Goal: Obtain resource: Download file/media

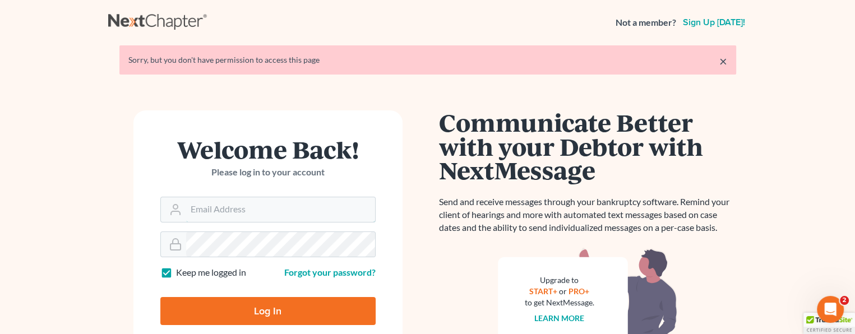
type input "monika@karinalucidlaw.com"
click at [269, 308] on input "Log In" at bounding box center [267, 311] width 215 height 28
type input "Thinking..."
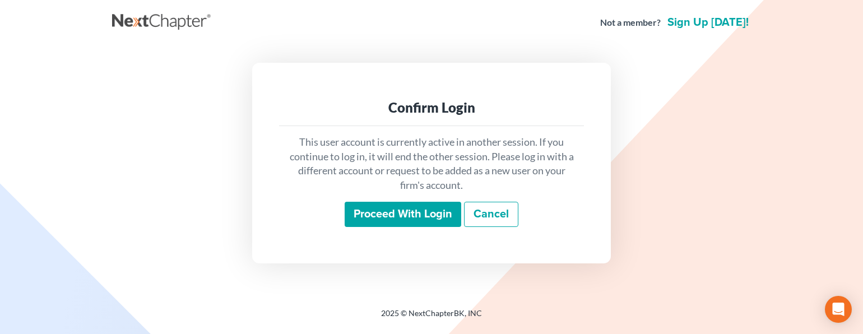
click at [400, 218] on input "Proceed with login" at bounding box center [403, 215] width 117 height 26
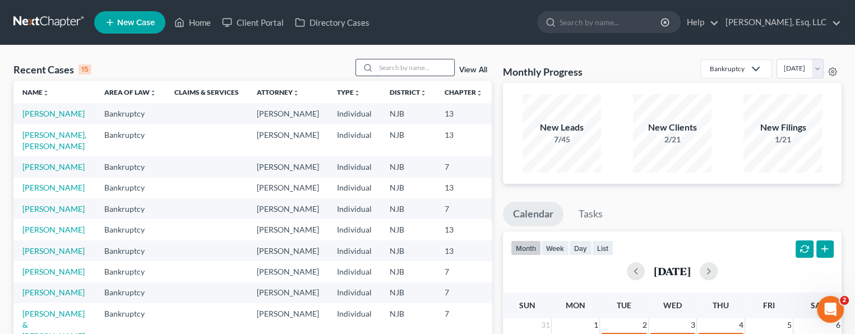
click at [390, 68] on input "search" at bounding box center [414, 67] width 78 height 16
type input "allen"
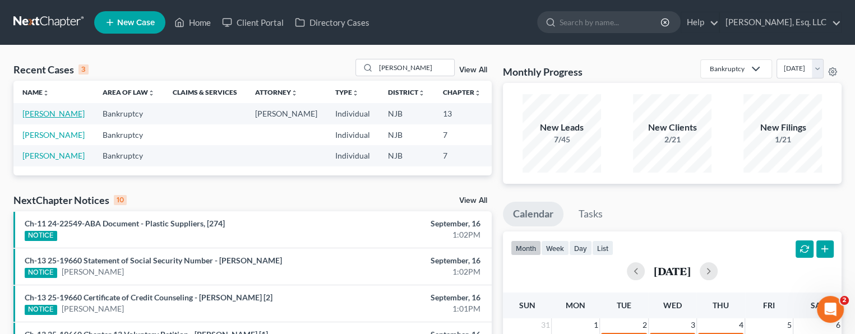
click at [36, 118] on link "[PERSON_NAME]" at bounding box center [53, 114] width 62 height 10
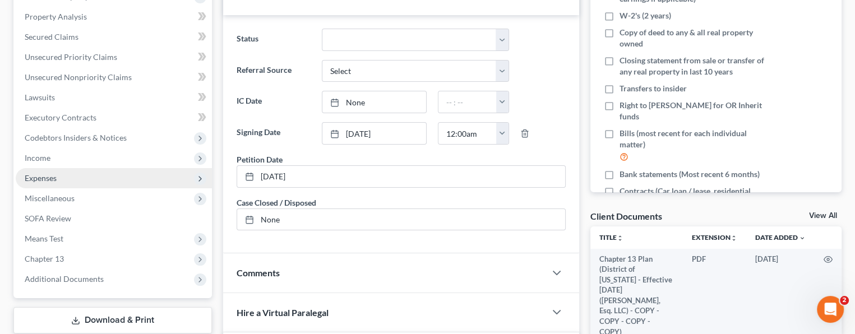
scroll to position [336, 0]
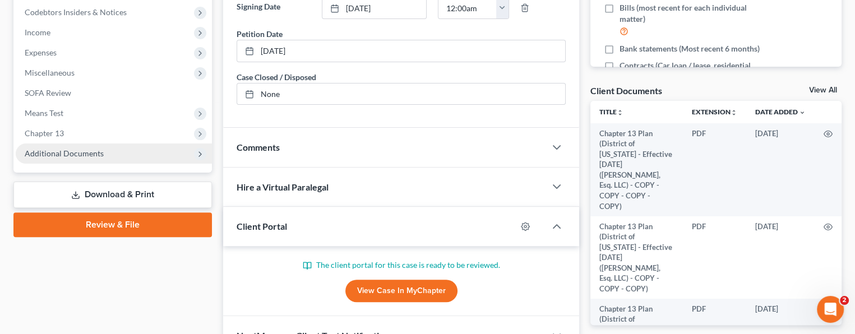
click at [67, 151] on span "Additional Documents" at bounding box center [64, 153] width 79 height 10
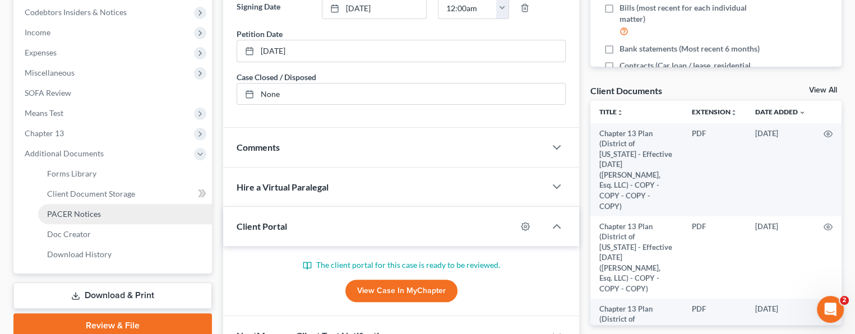
click at [100, 215] on link "PACER Notices" at bounding box center [125, 214] width 174 height 20
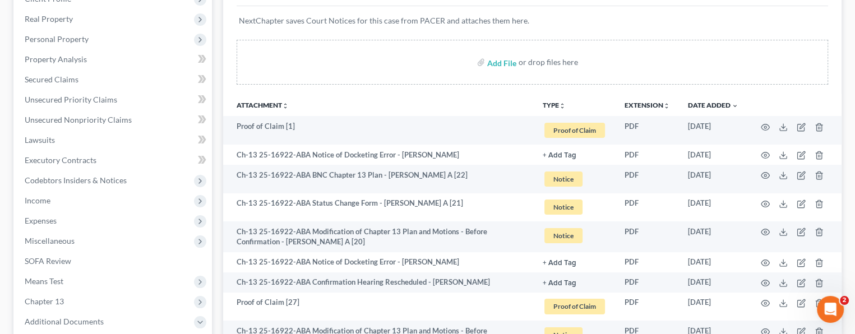
scroll to position [168, 0]
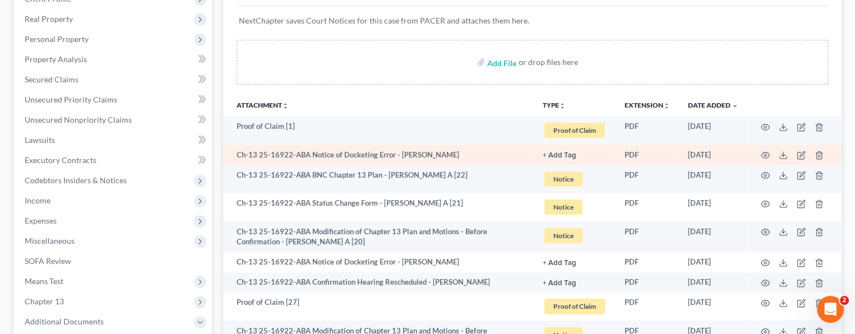
click at [778, 154] on td at bounding box center [794, 155] width 94 height 20
click at [781, 153] on icon at bounding box center [782, 155] width 9 height 9
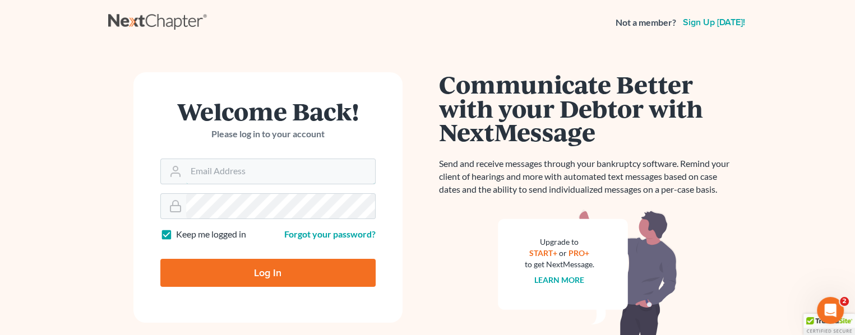
type input "[PERSON_NAME][EMAIL_ADDRESS][DOMAIN_NAME]"
click at [273, 267] on input "Log In" at bounding box center [267, 273] width 215 height 28
type input "Thinking..."
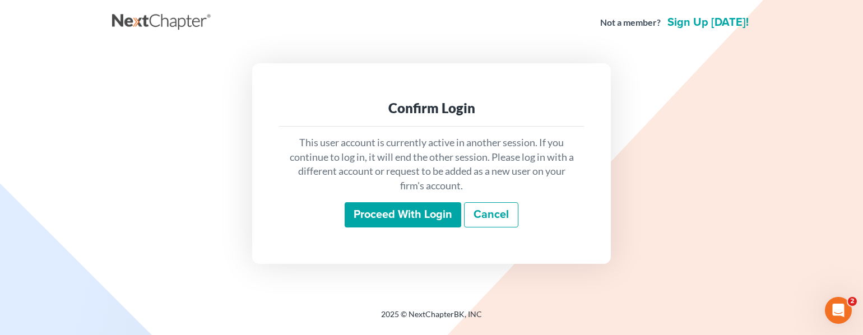
click at [396, 211] on input "Proceed with login" at bounding box center [403, 215] width 117 height 26
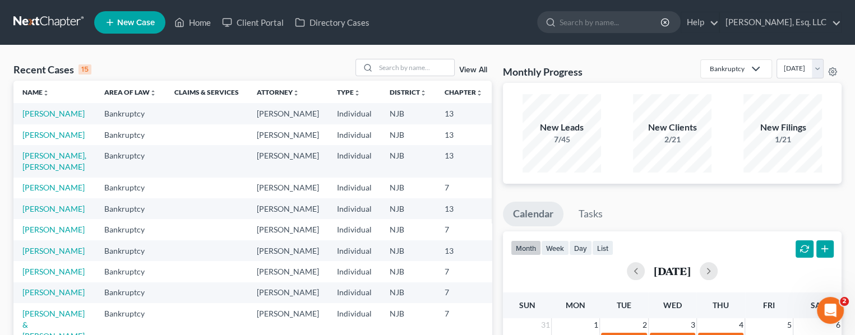
click at [27, 118] on td "Allen, Odette" at bounding box center [54, 113] width 82 height 21
click at [34, 118] on link "Allen, Odette" at bounding box center [53, 114] width 62 height 10
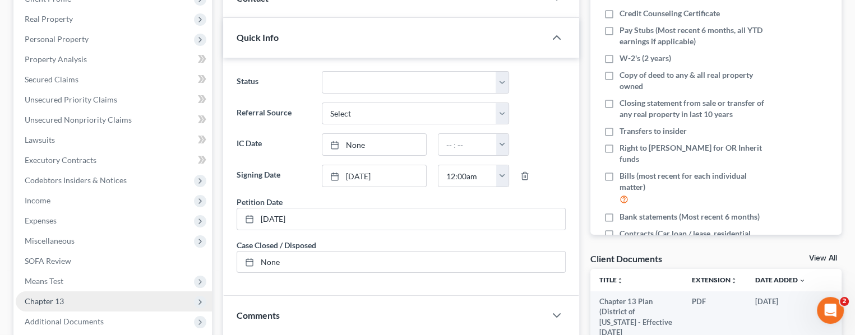
scroll to position [397, 0]
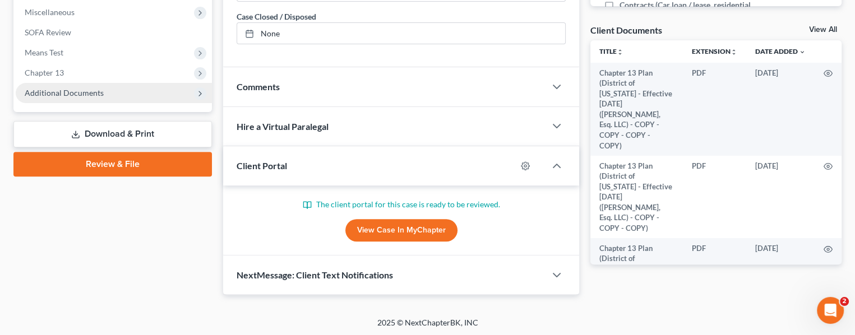
click at [69, 90] on span "Additional Documents" at bounding box center [64, 93] width 79 height 10
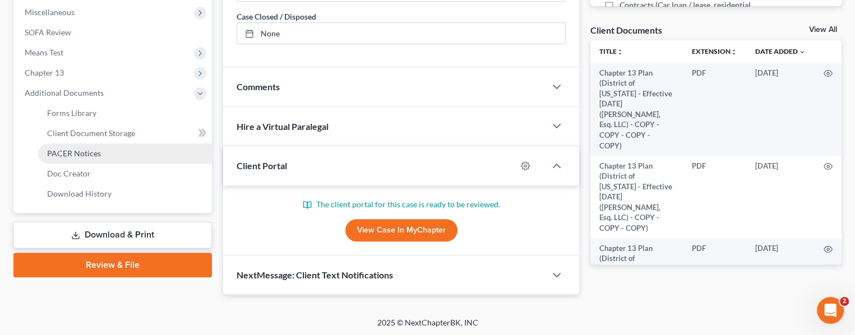
click at [82, 151] on span "PACER Notices" at bounding box center [74, 153] width 54 height 10
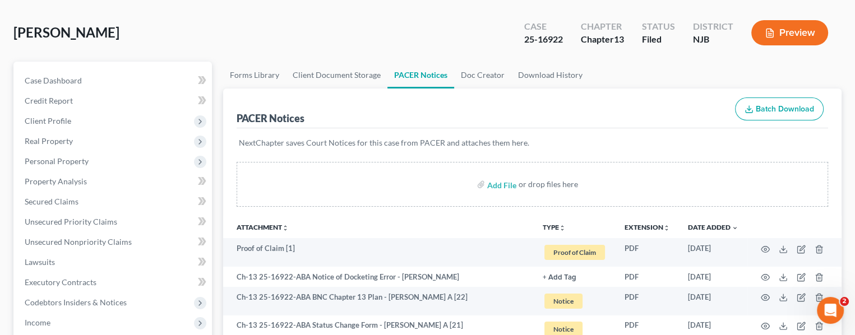
scroll to position [168, 0]
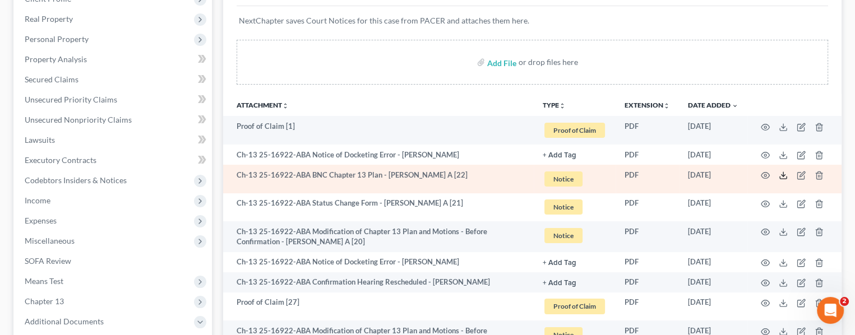
click at [782, 174] on icon at bounding box center [782, 175] width 9 height 9
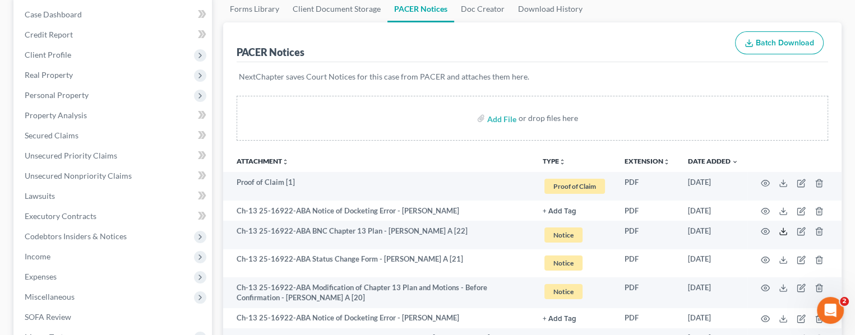
scroll to position [0, 0]
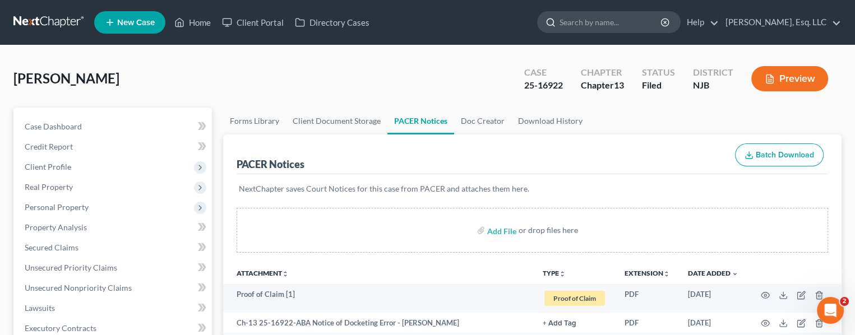
click at [598, 16] on input "search" at bounding box center [610, 22] width 103 height 21
type input "garcia"
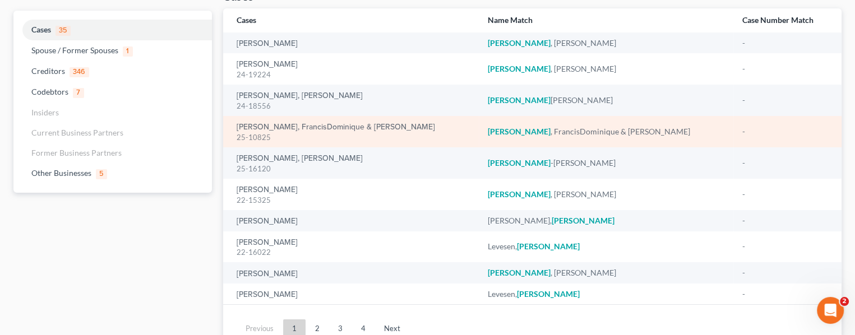
scroll to position [112, 0]
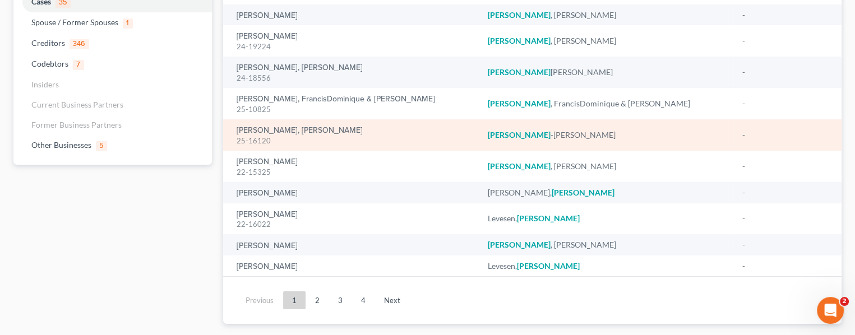
click at [256, 123] on td "Garcia-Santana, Jonelva 25-16120" at bounding box center [350, 134] width 255 height 31
click at [261, 131] on link "[PERSON_NAME], [PERSON_NAME]" at bounding box center [299, 131] width 126 height 8
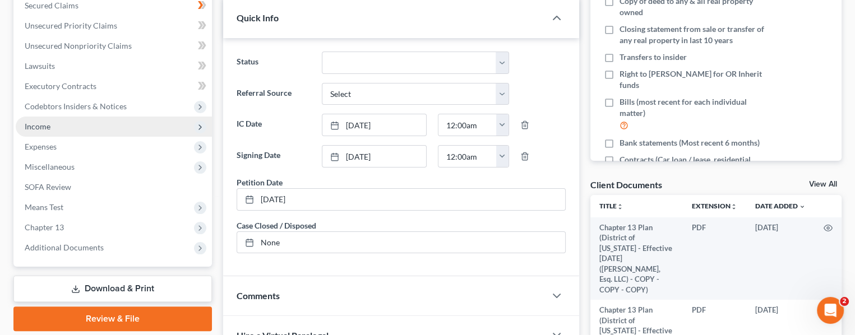
scroll to position [336, 0]
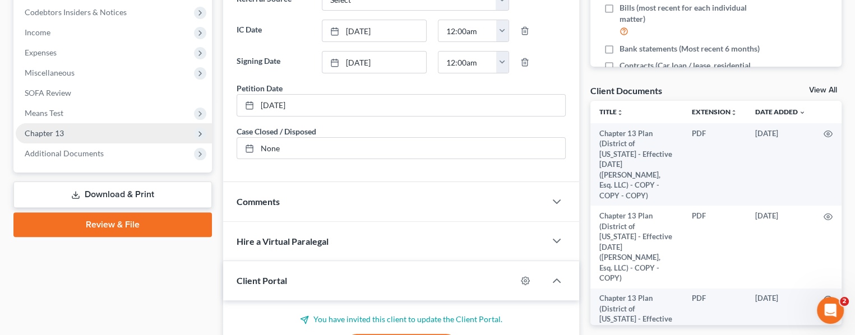
click at [62, 128] on span "Chapter 13" at bounding box center [44, 133] width 39 height 10
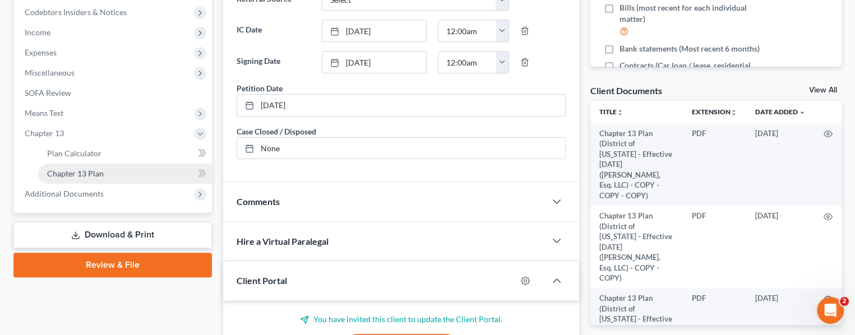
click at [85, 169] on span "Chapter 13 Plan" at bounding box center [75, 174] width 57 height 10
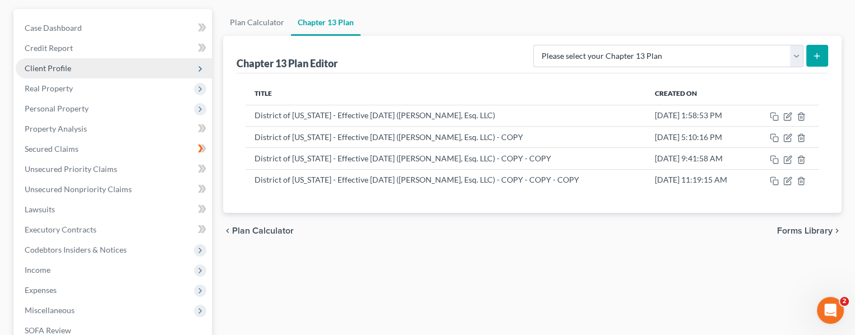
scroll to position [112, 0]
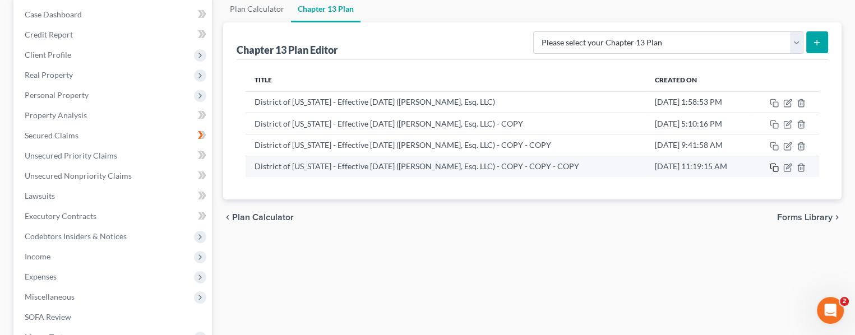
click at [776, 166] on icon "button" at bounding box center [773, 167] width 9 height 9
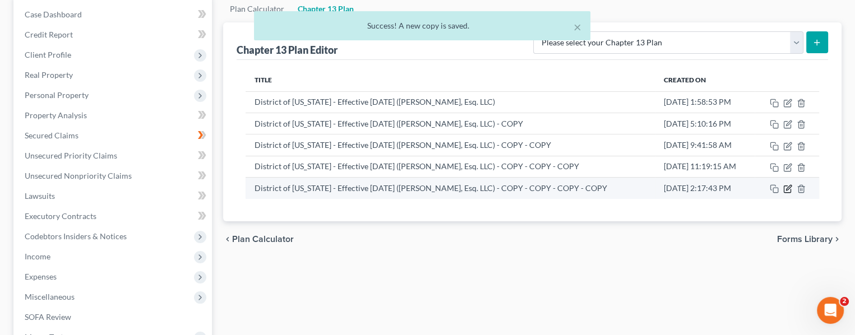
click at [785, 187] on icon "button" at bounding box center [787, 188] width 9 height 9
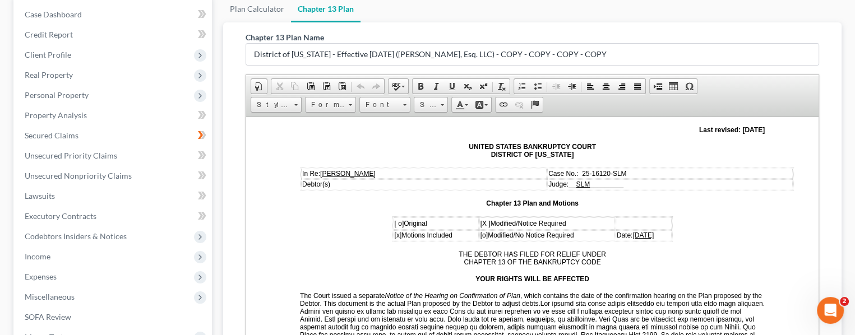
click at [635, 231] on span "09/11/2025" at bounding box center [642, 235] width 21 height 8
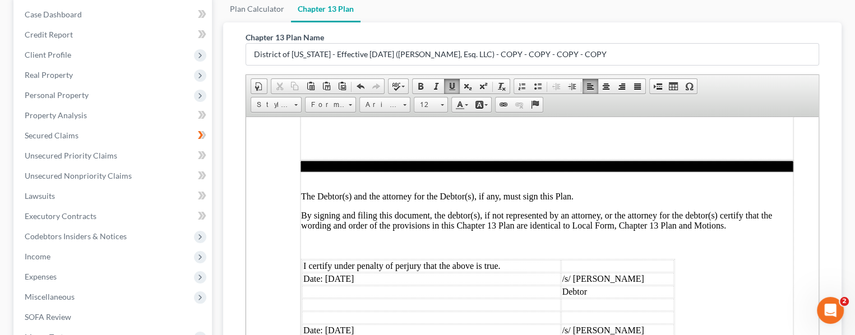
scroll to position [3360, 0]
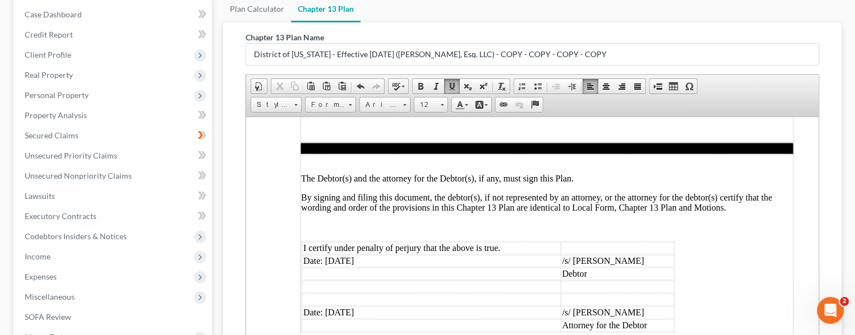
click at [343, 254] on td "Date: 09/11/2025" at bounding box center [431, 260] width 258 height 12
click at [345, 306] on td "Date: 09/11/2025" at bounding box center [431, 312] width 258 height 12
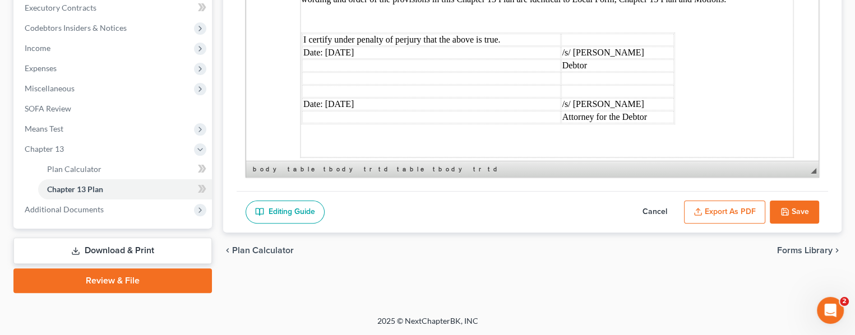
click at [792, 213] on button "Save" at bounding box center [793, 213] width 49 height 24
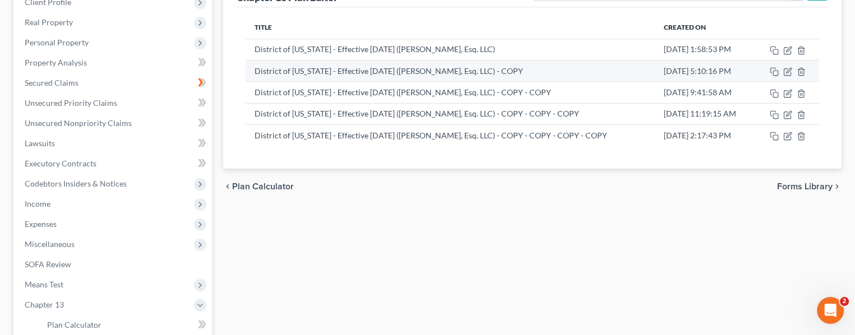
scroll to position [168, 0]
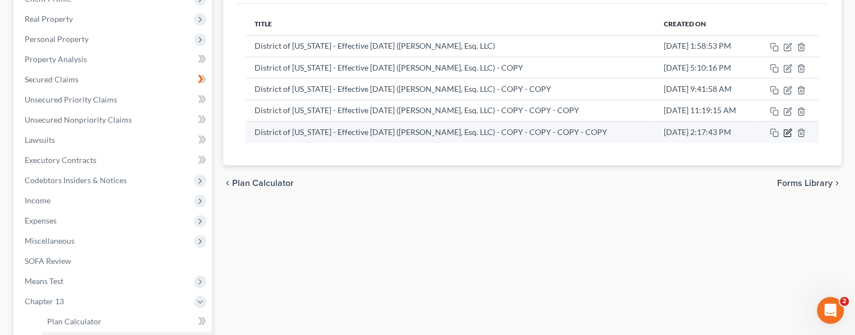
click at [787, 133] on icon "button" at bounding box center [788, 131] width 5 height 5
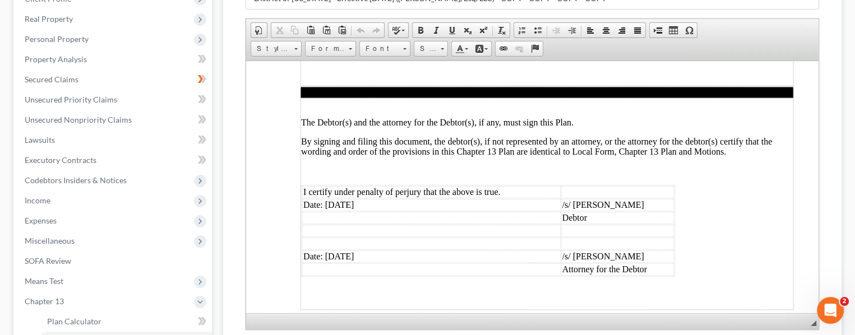
scroll to position [321, 0]
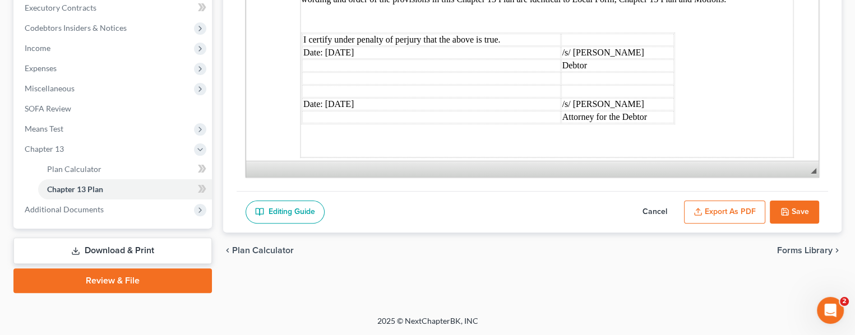
click at [725, 210] on button "Export as PDF" at bounding box center [724, 213] width 81 height 24
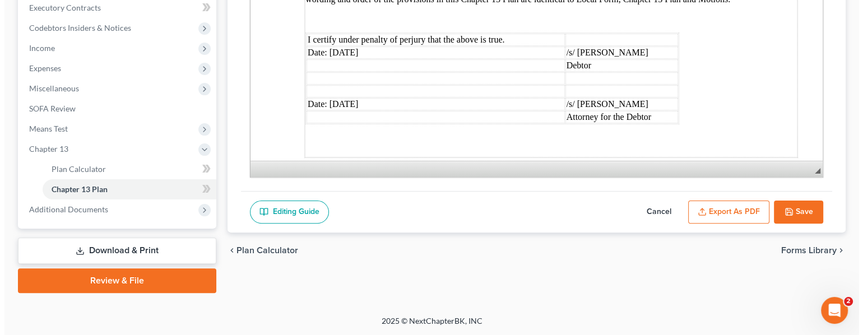
scroll to position [3343, 0]
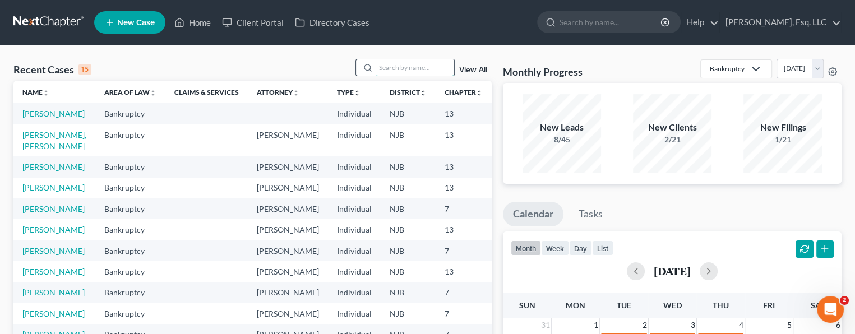
click at [392, 65] on input "search" at bounding box center [414, 67] width 78 height 16
type input "[PERSON_NAME]"
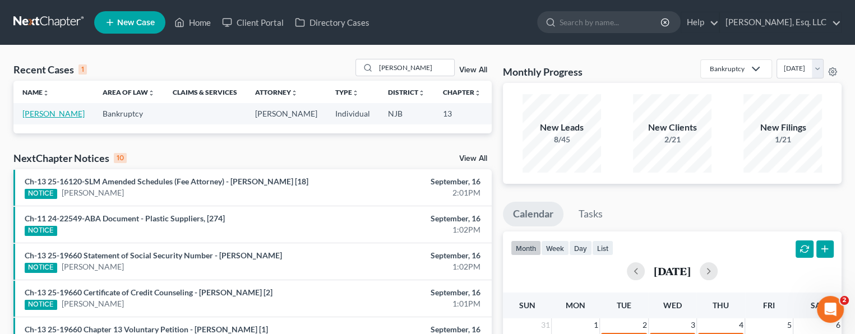
click at [29, 116] on link "[PERSON_NAME]" at bounding box center [53, 114] width 62 height 10
select select "0"
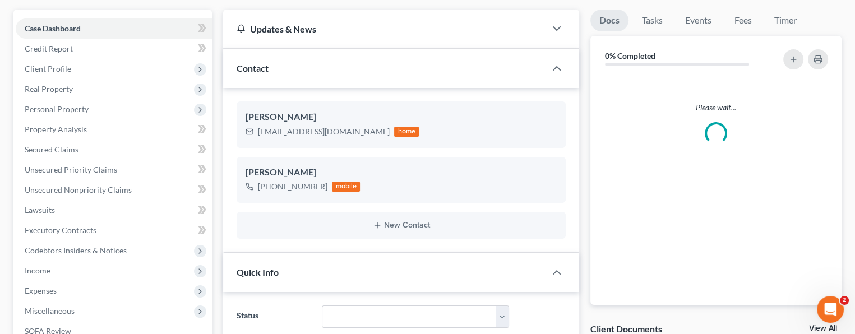
scroll to position [392, 0]
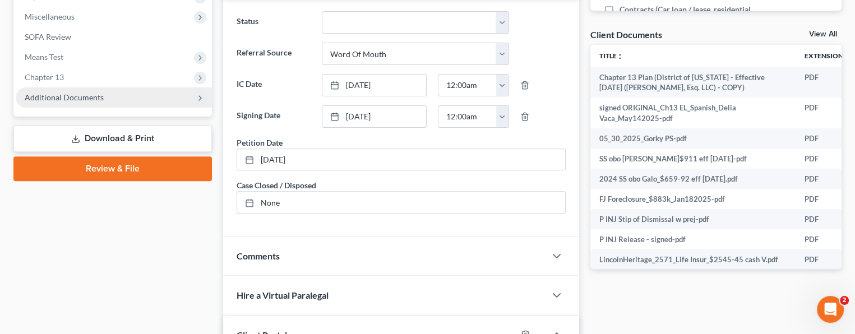
click at [67, 100] on span "Additional Documents" at bounding box center [64, 97] width 79 height 10
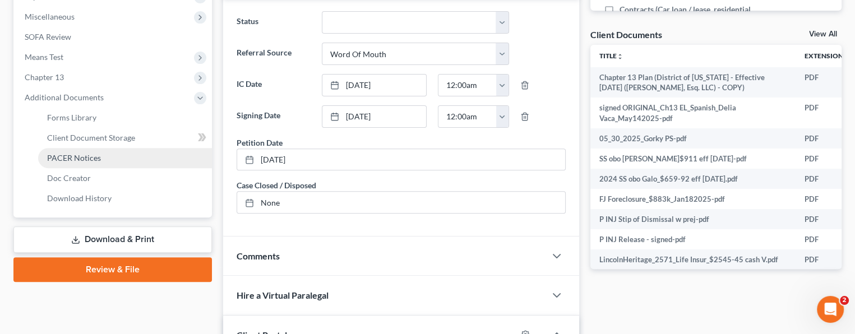
click at [83, 153] on span "PACER Notices" at bounding box center [74, 158] width 54 height 10
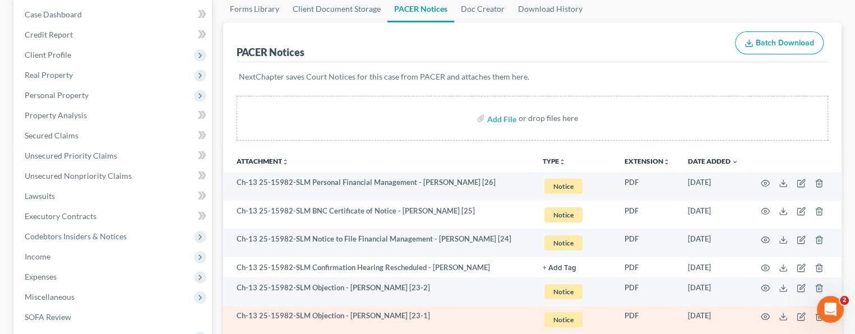
scroll to position [168, 0]
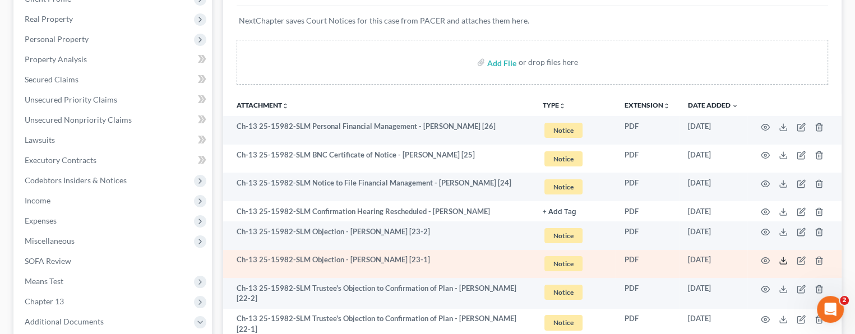
click at [781, 259] on icon at bounding box center [782, 260] width 9 height 9
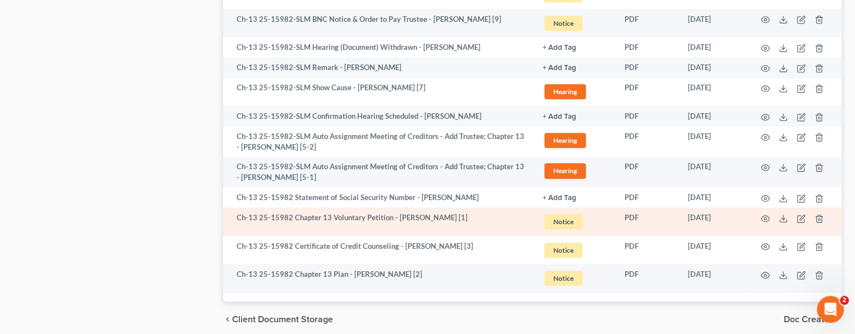
scroll to position [1201, 0]
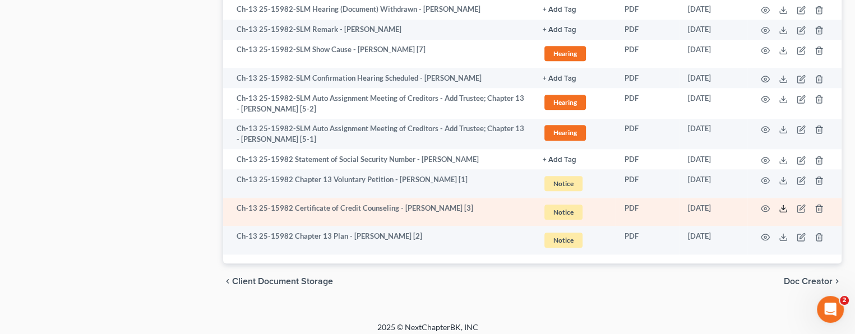
click at [785, 204] on icon at bounding box center [782, 208] width 9 height 9
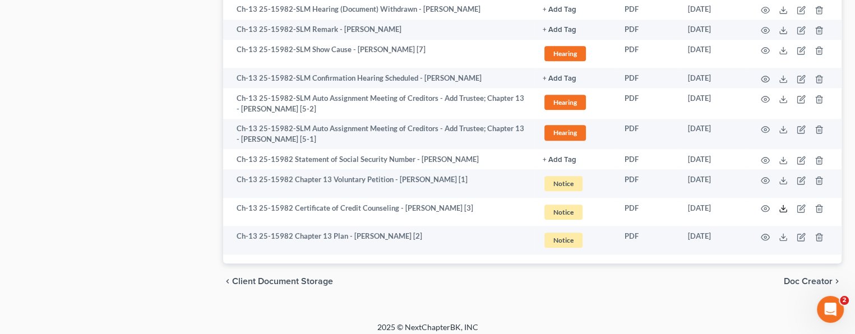
scroll to position [865, 0]
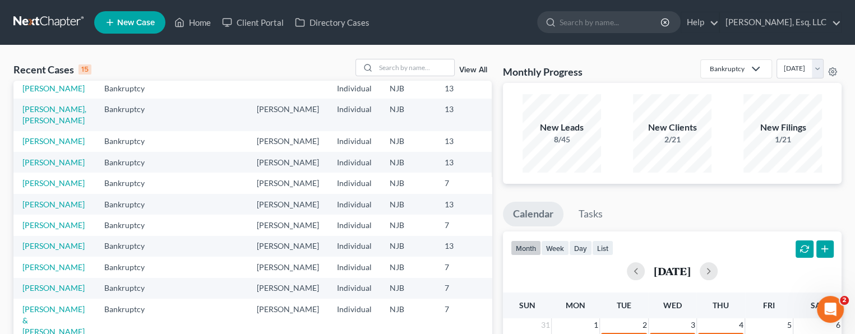
scroll to position [112, 0]
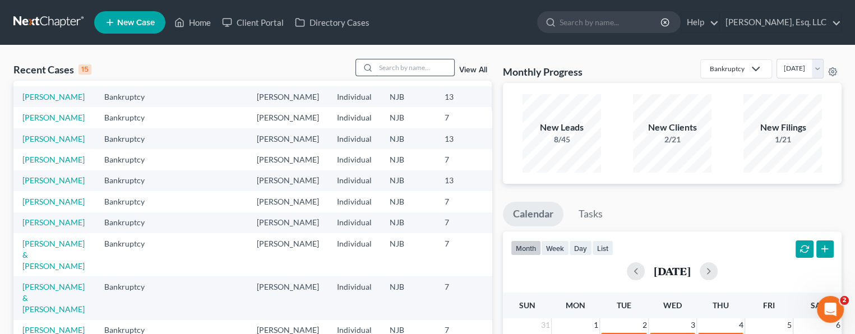
click at [392, 68] on input "search" at bounding box center [414, 67] width 78 height 16
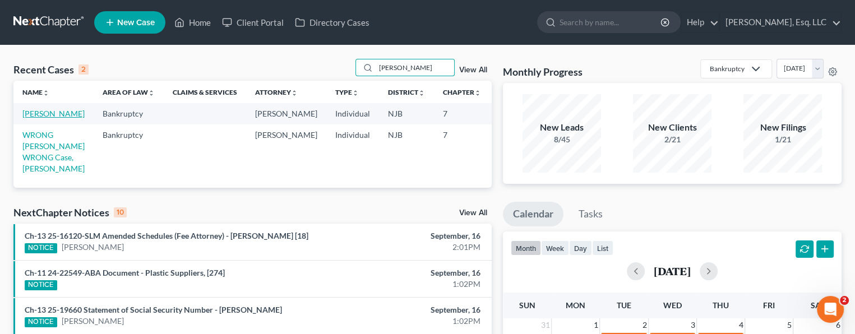
type input "henkel"
click at [37, 117] on link "Henkel, Candace" at bounding box center [53, 114] width 62 height 10
select select "6"
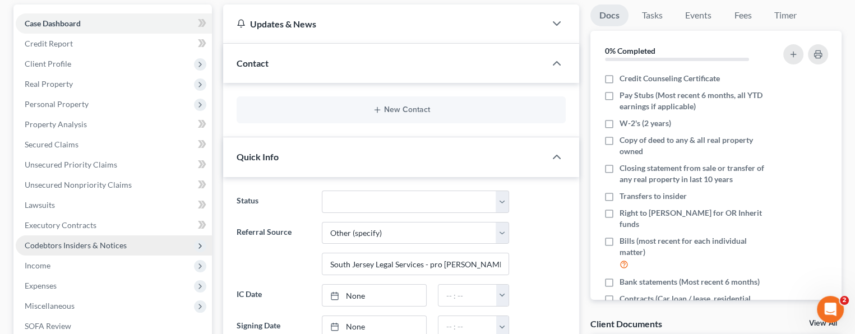
scroll to position [224, 0]
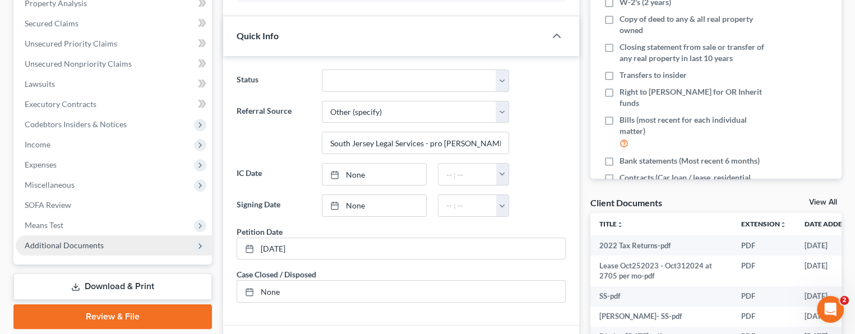
click at [74, 245] on span "Additional Documents" at bounding box center [64, 245] width 79 height 10
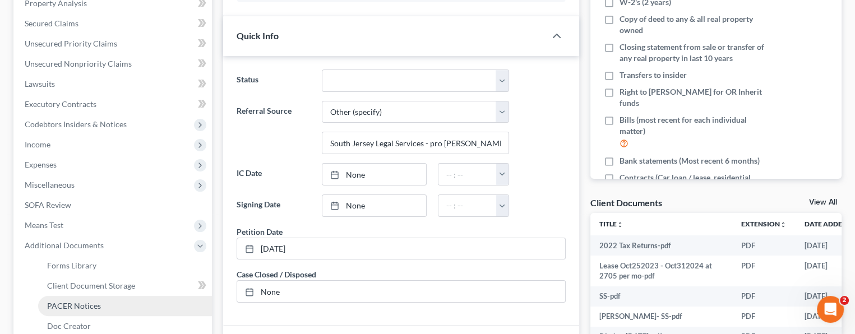
click at [74, 302] on span "PACER Notices" at bounding box center [74, 306] width 54 height 10
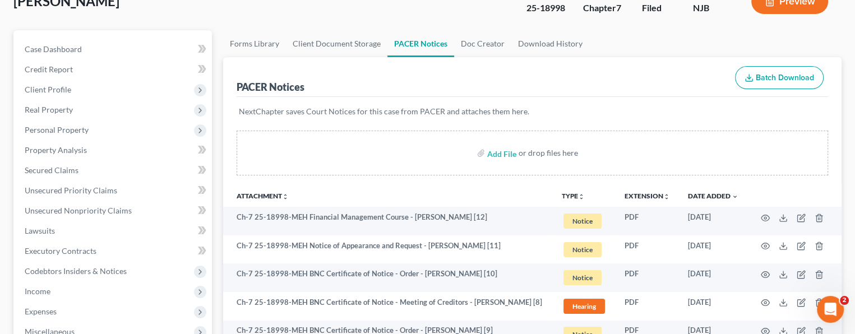
scroll to position [168, 0]
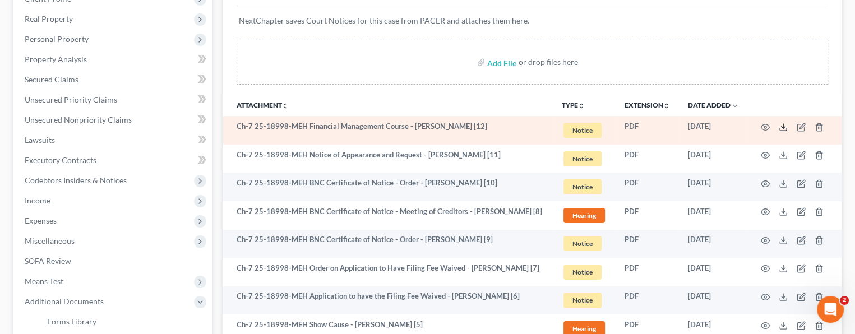
click at [785, 123] on icon at bounding box center [782, 127] width 9 height 9
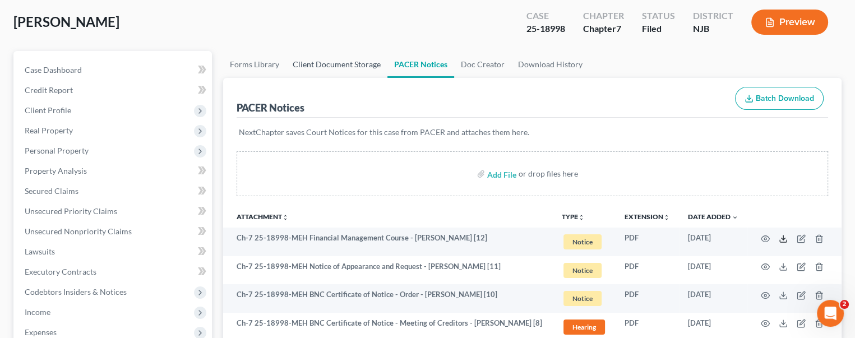
scroll to position [0, 0]
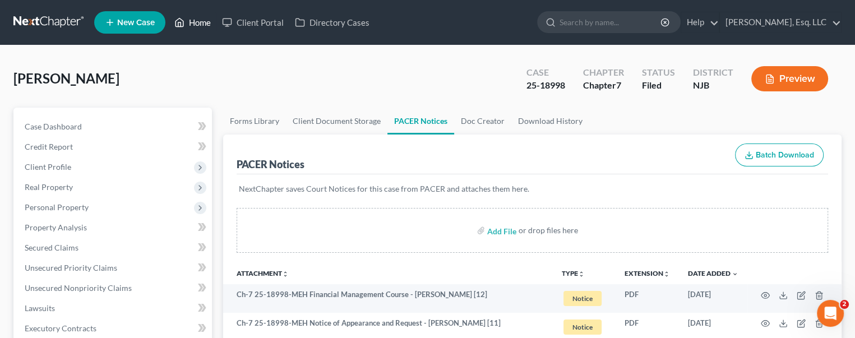
click at [192, 14] on link "Home" at bounding box center [193, 22] width 48 height 20
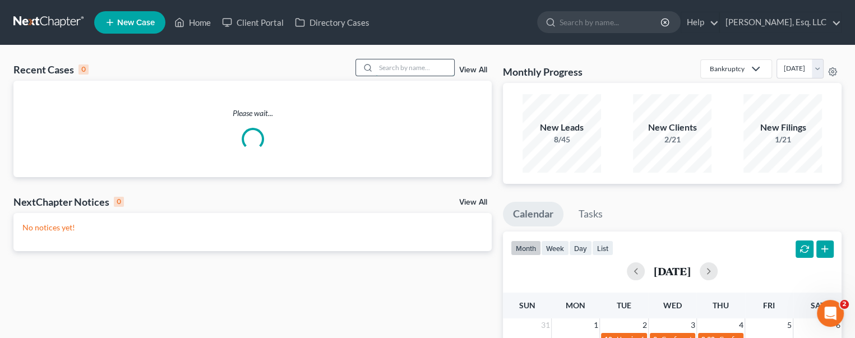
click at [393, 72] on input "search" at bounding box center [414, 67] width 78 height 16
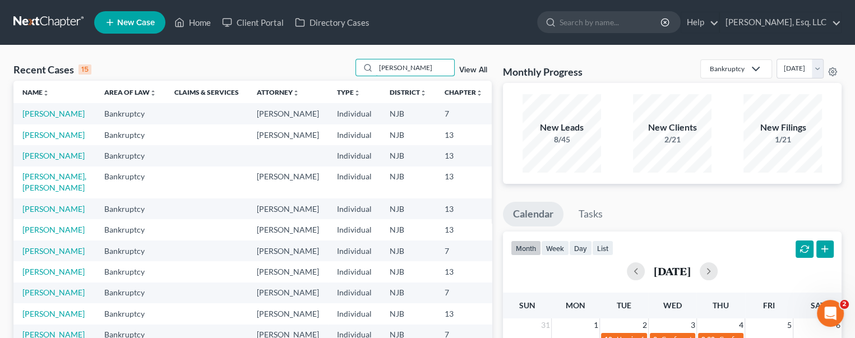
type input "allen"
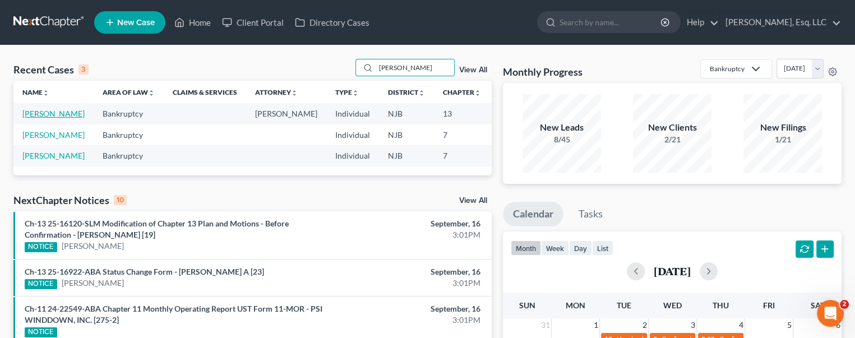
click at [27, 118] on link "[PERSON_NAME]" at bounding box center [53, 114] width 62 height 10
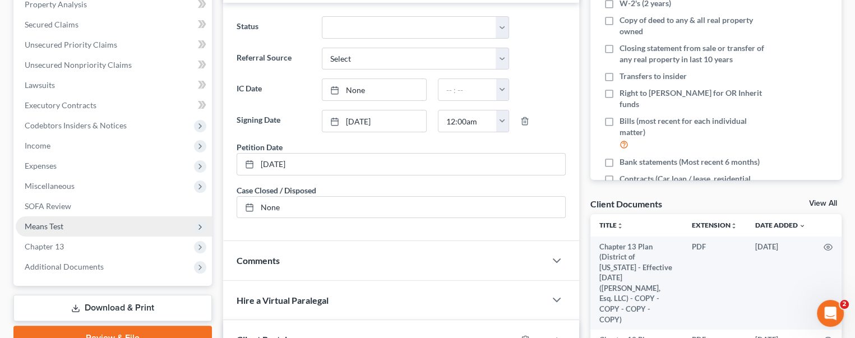
scroll to position [224, 0]
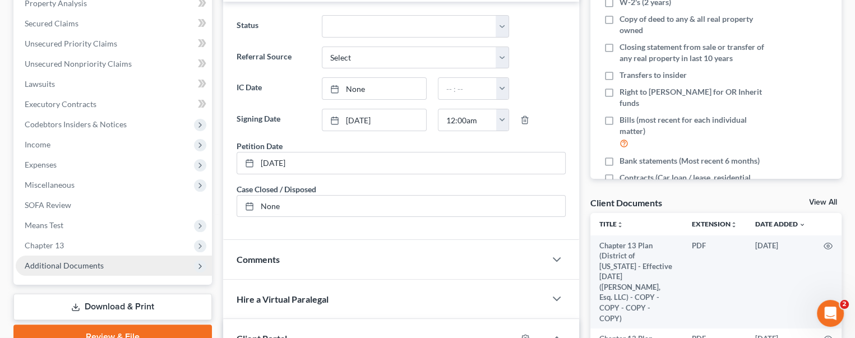
click at [104, 264] on span "Additional Documents" at bounding box center [114, 266] width 196 height 20
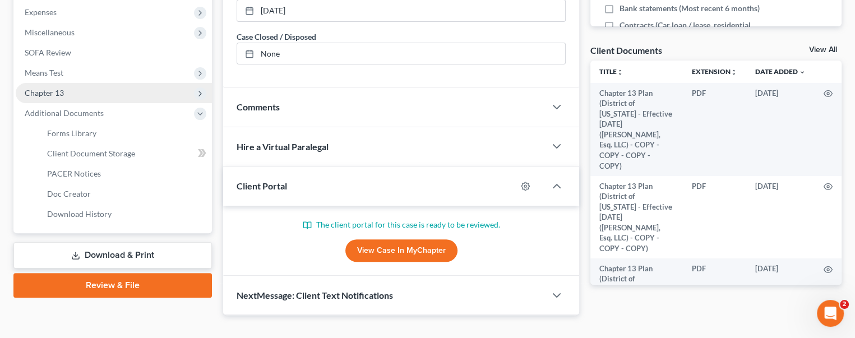
scroll to position [393, 0]
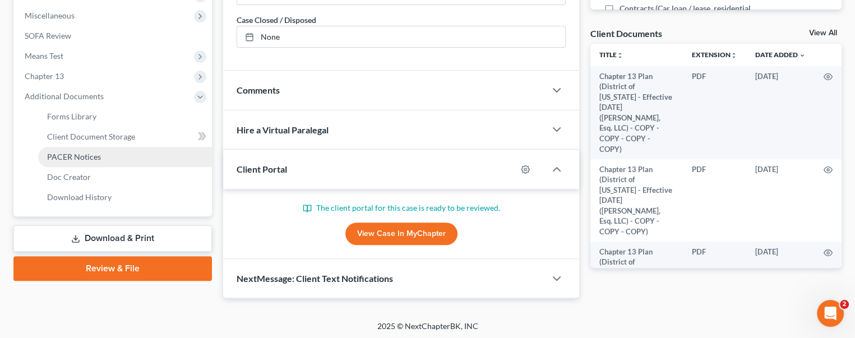
click at [81, 152] on span "PACER Notices" at bounding box center [74, 157] width 54 height 10
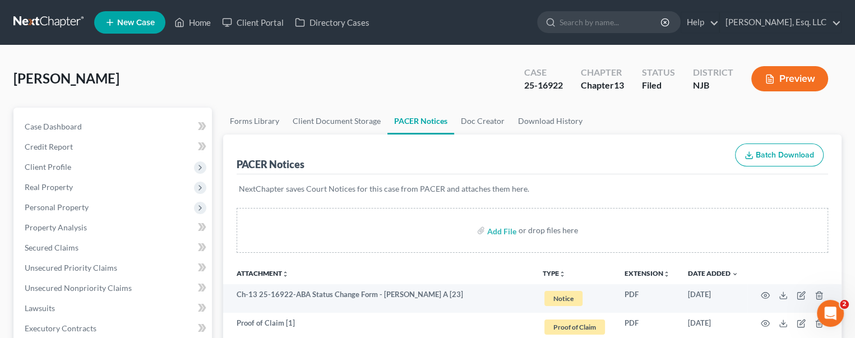
scroll to position [112, 0]
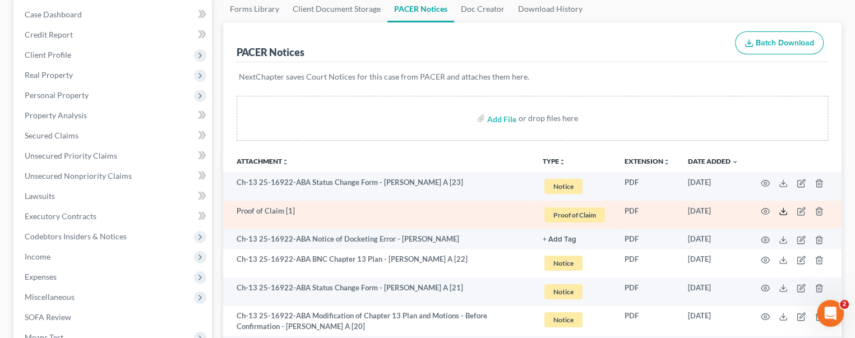
click at [785, 209] on icon at bounding box center [782, 211] width 9 height 9
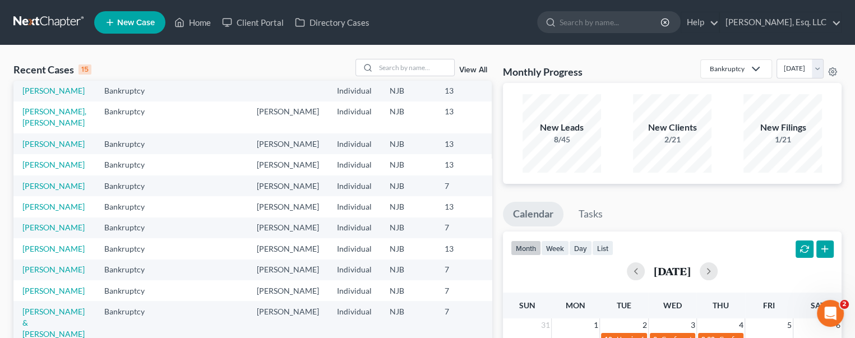
scroll to position [168, 0]
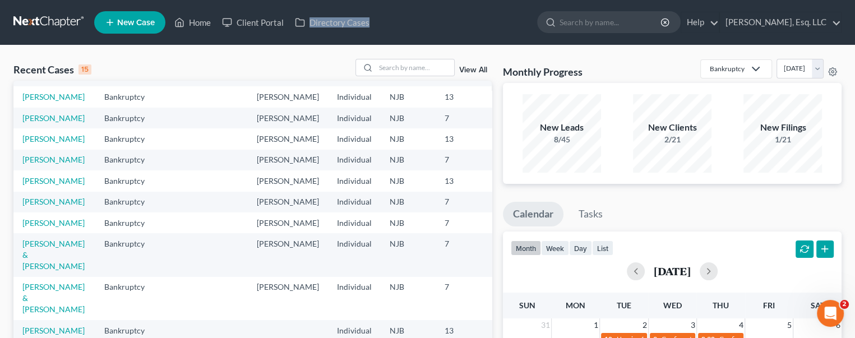
drag, startPoint x: 427, startPoint y: 21, endPoint x: 620, endPoint y: 0, distance: 193.9
click at [619, 0] on nav "Home New Case Client Portal Directory Cases [PERSON_NAME], Esq. LLC [PERSON_NAM…" at bounding box center [427, 22] width 855 height 45
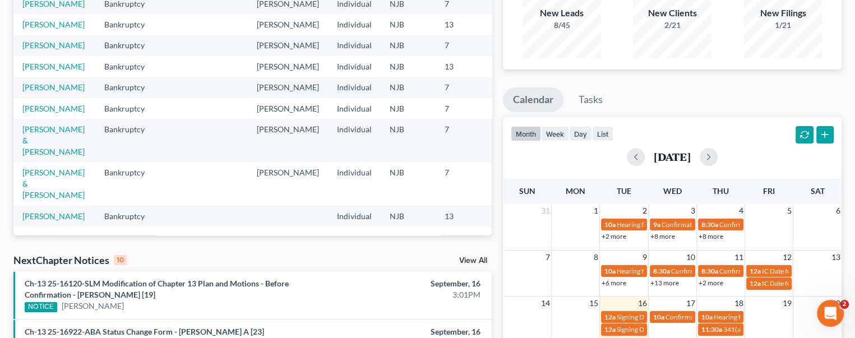
scroll to position [0, 0]
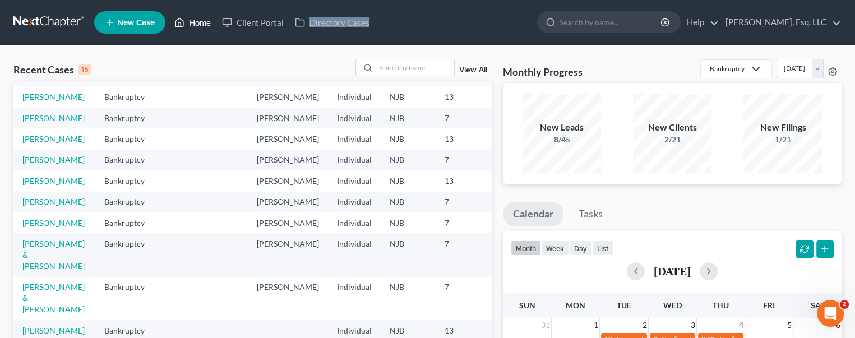
click at [198, 19] on link "Home" at bounding box center [193, 22] width 48 height 20
click at [388, 67] on input "search" at bounding box center [414, 67] width 78 height 16
type input "Allen"
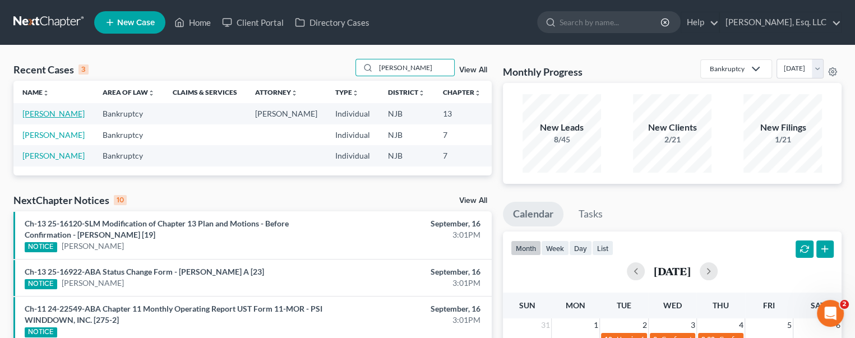
click at [31, 115] on link "[PERSON_NAME]" at bounding box center [53, 114] width 62 height 10
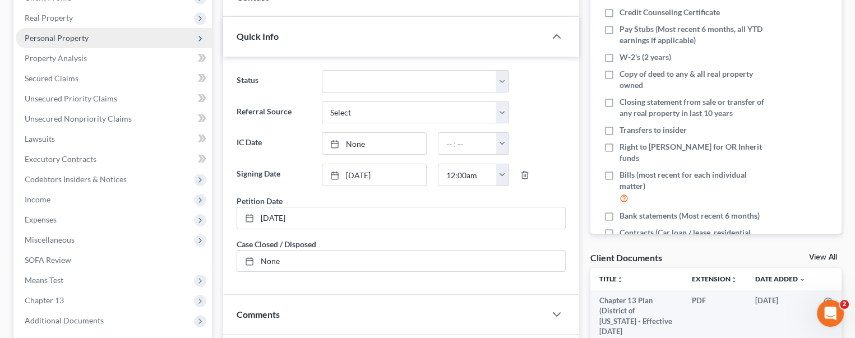
scroll to position [336, 0]
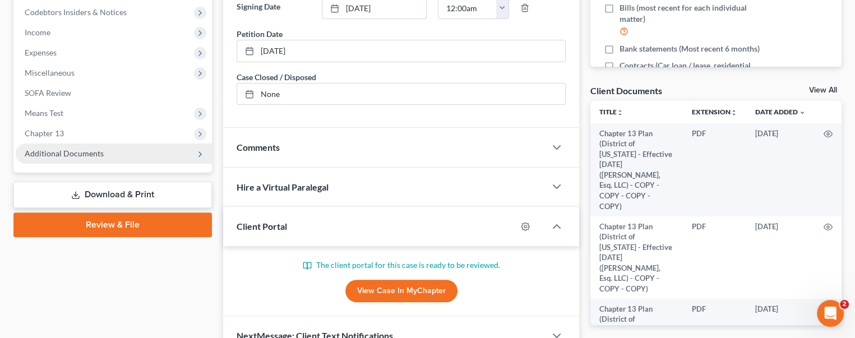
click at [64, 155] on span "Additional Documents" at bounding box center [64, 153] width 79 height 10
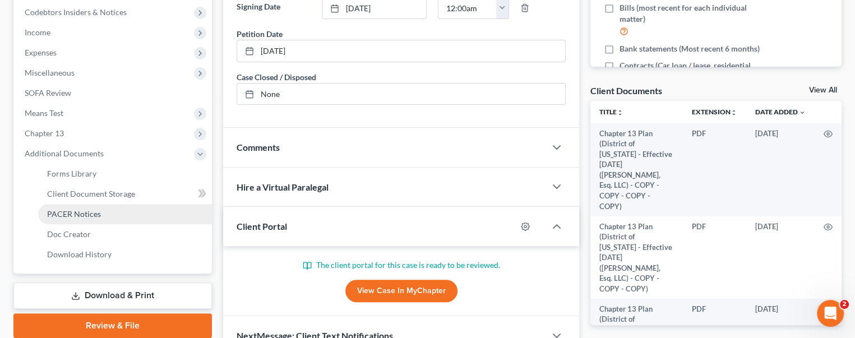
click at [92, 214] on span "PACER Notices" at bounding box center [74, 214] width 54 height 10
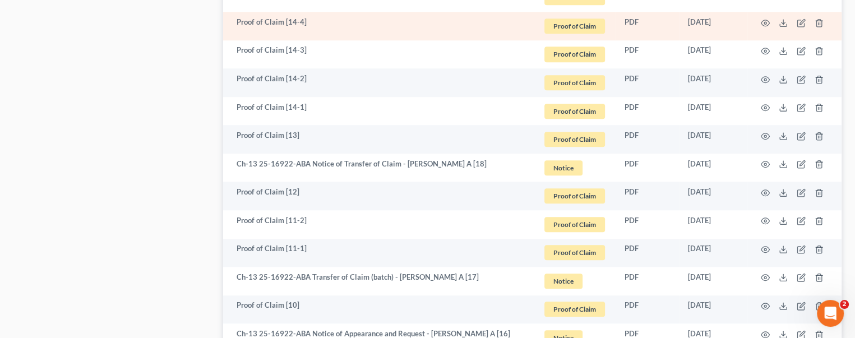
scroll to position [1009, 0]
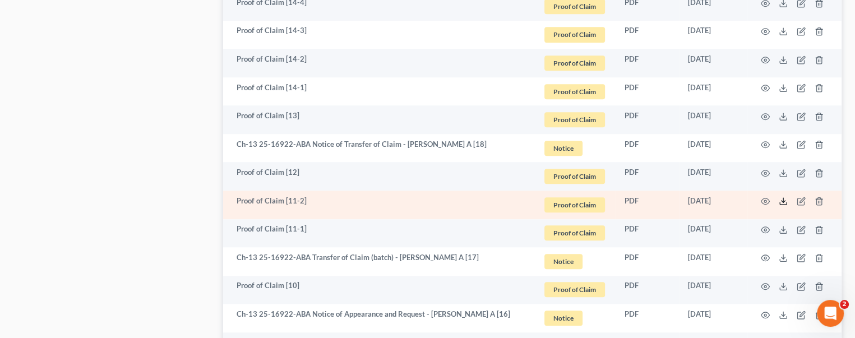
click at [783, 200] on line at bounding box center [783, 200] width 0 height 4
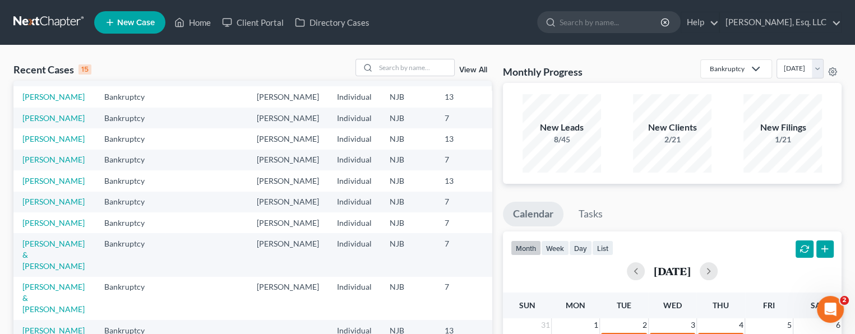
scroll to position [168, 0]
click at [379, 64] on input "search" at bounding box center [414, 67] width 78 height 16
type input "[PERSON_NAME]"
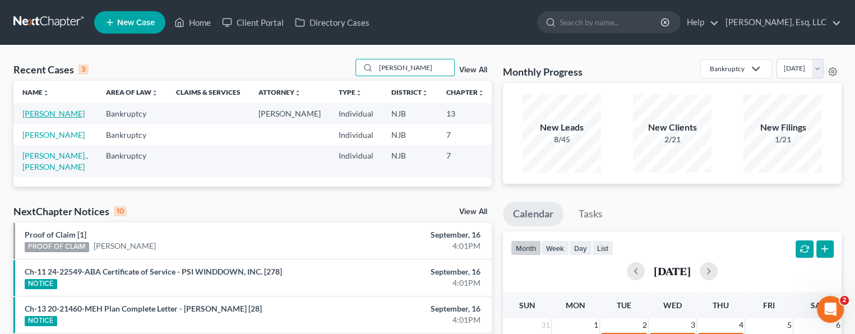
drag, startPoint x: 18, startPoint y: 117, endPoint x: 29, endPoint y: 118, distance: 10.7
click at [20, 117] on td "[PERSON_NAME]" at bounding box center [54, 113] width 83 height 21
click at [36, 119] on td "[PERSON_NAME]" at bounding box center [54, 113] width 83 height 21
click at [31, 118] on link "[PERSON_NAME]" at bounding box center [53, 114] width 62 height 10
select select "0"
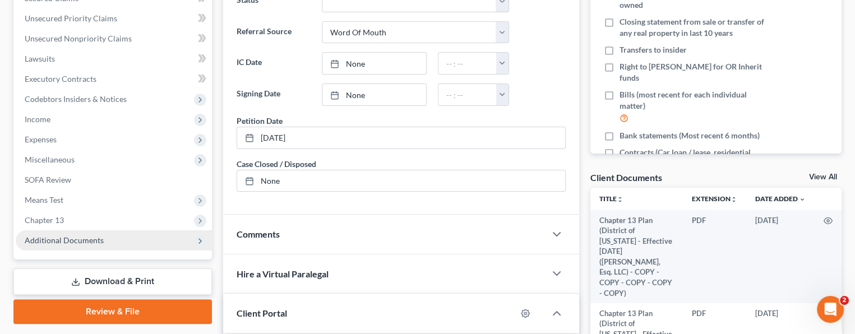
scroll to position [280, 0]
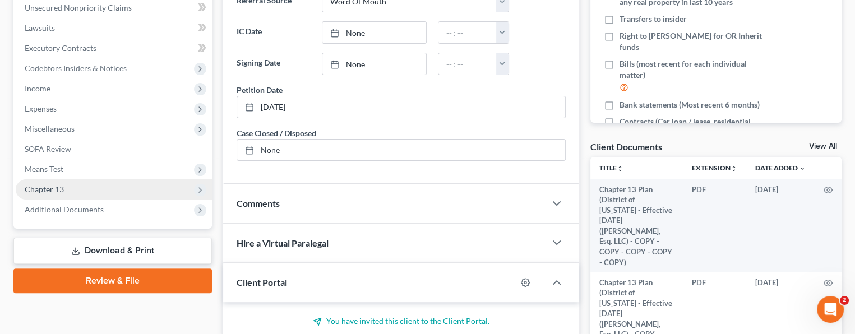
click at [64, 188] on span "Chapter 13" at bounding box center [114, 189] width 196 height 20
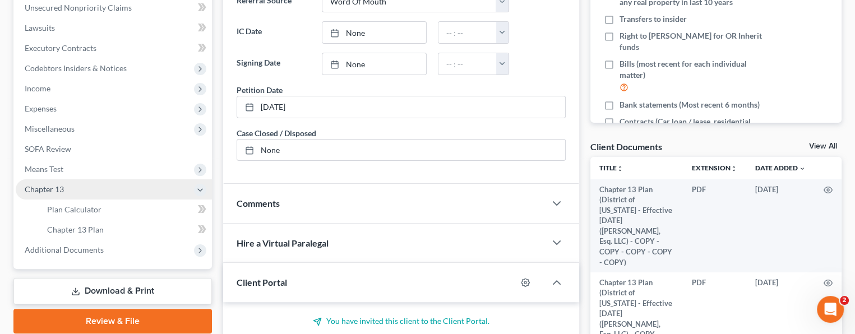
click at [48, 180] on span "Chapter 13" at bounding box center [114, 189] width 196 height 20
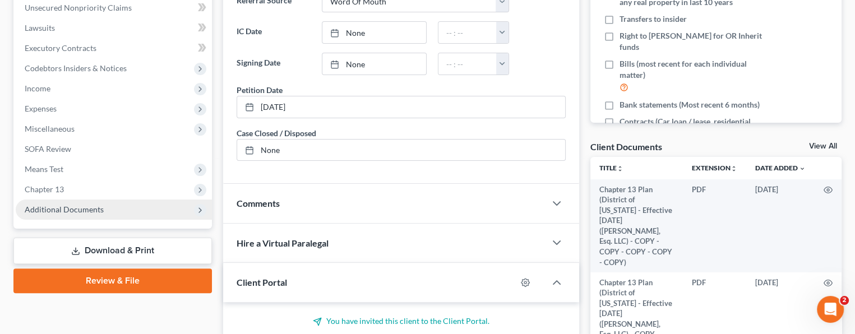
click at [66, 208] on span "Additional Documents" at bounding box center [64, 210] width 79 height 10
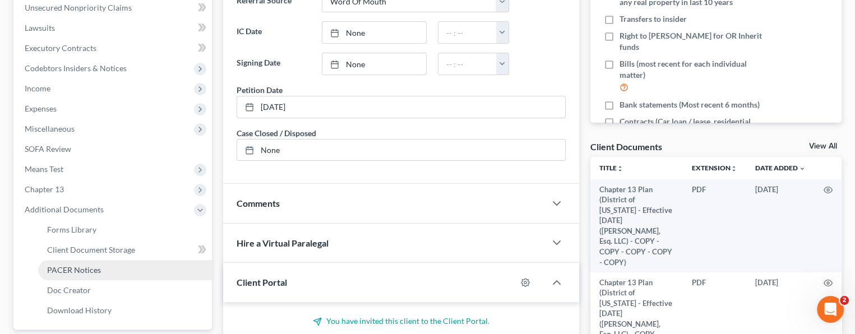
click at [83, 267] on span "PACER Notices" at bounding box center [74, 270] width 54 height 10
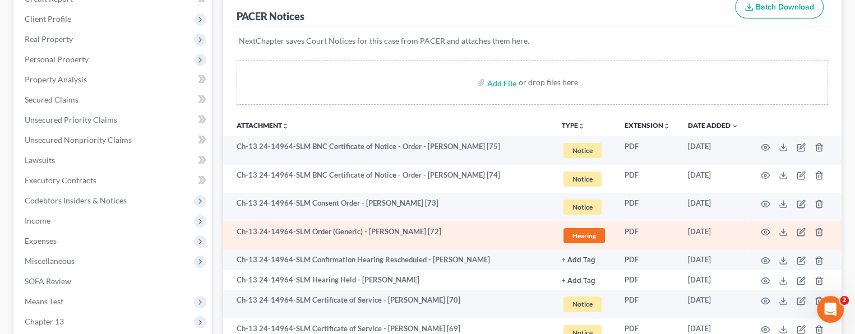
scroll to position [168, 0]
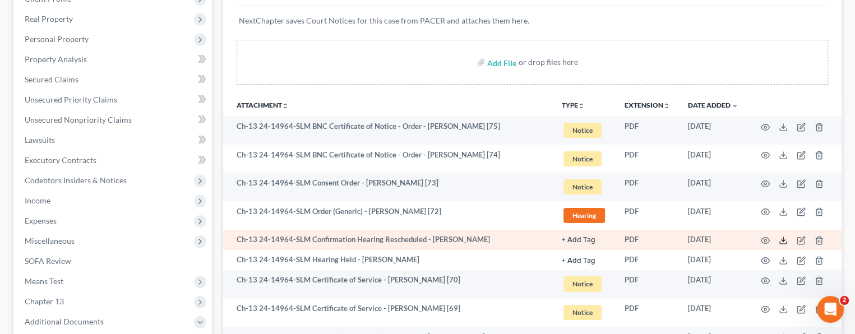
click at [783, 237] on line at bounding box center [783, 239] width 0 height 4
